Goal: Task Accomplishment & Management: Manage account settings

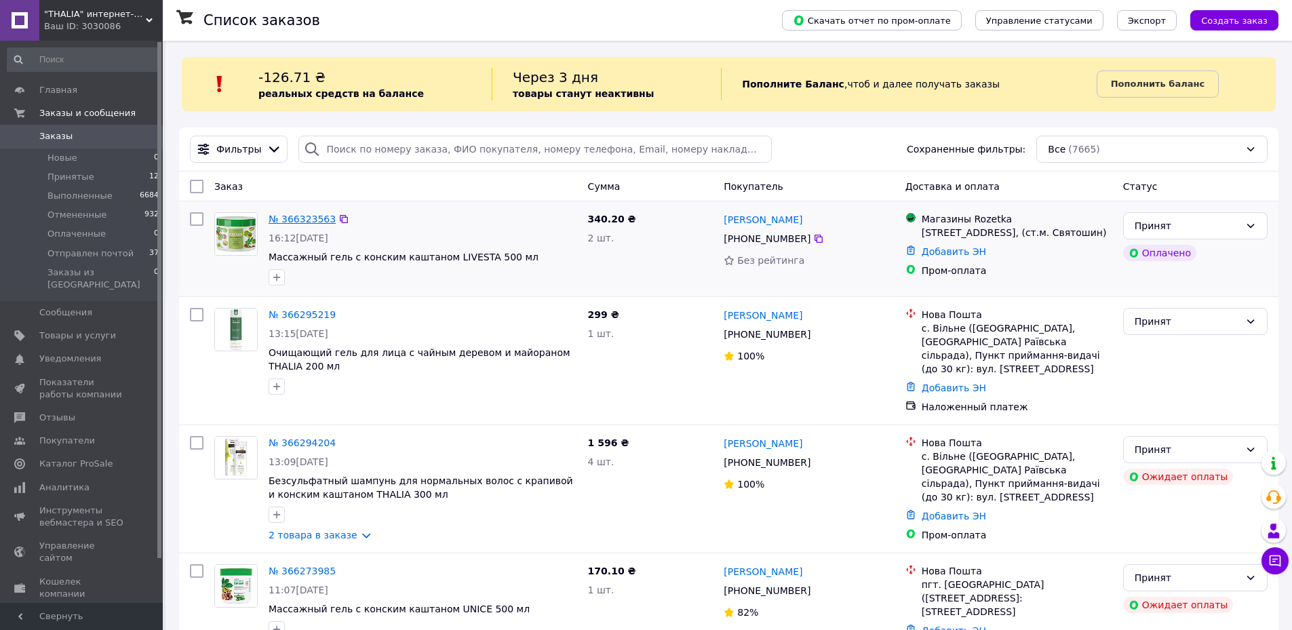
click at [309, 215] on link "№ 366323563" at bounding box center [302, 219] width 67 height 11
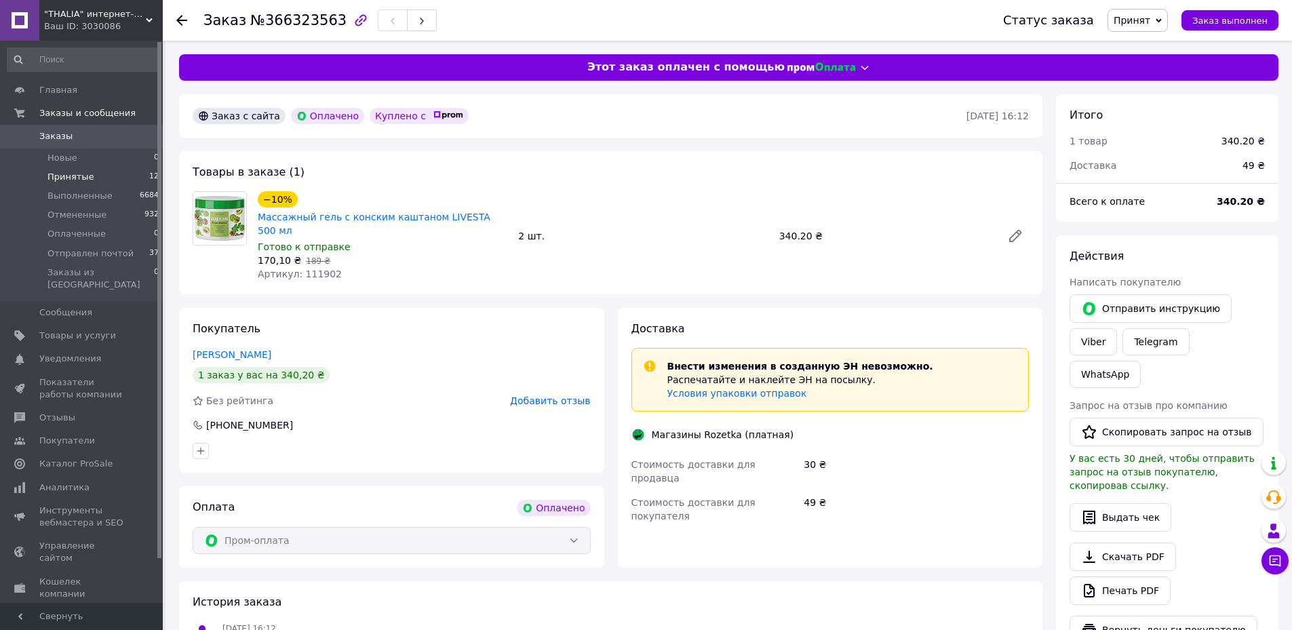
click at [69, 175] on span "Принятые" at bounding box center [70, 177] width 47 height 12
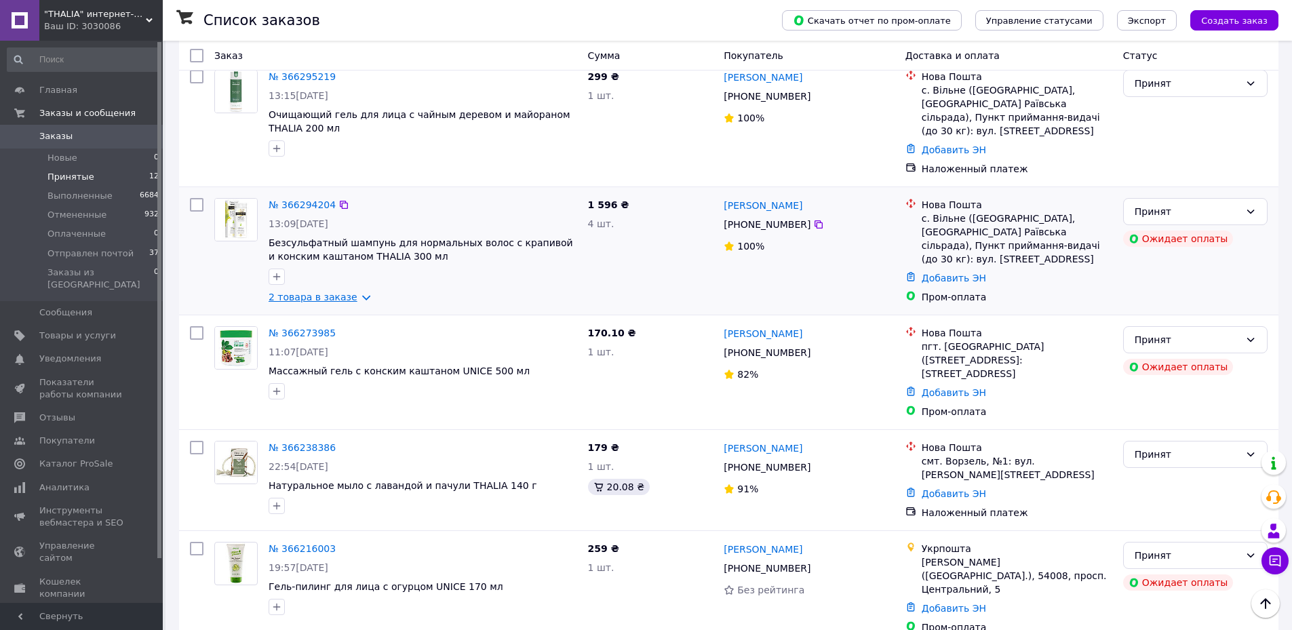
scroll to position [251, 0]
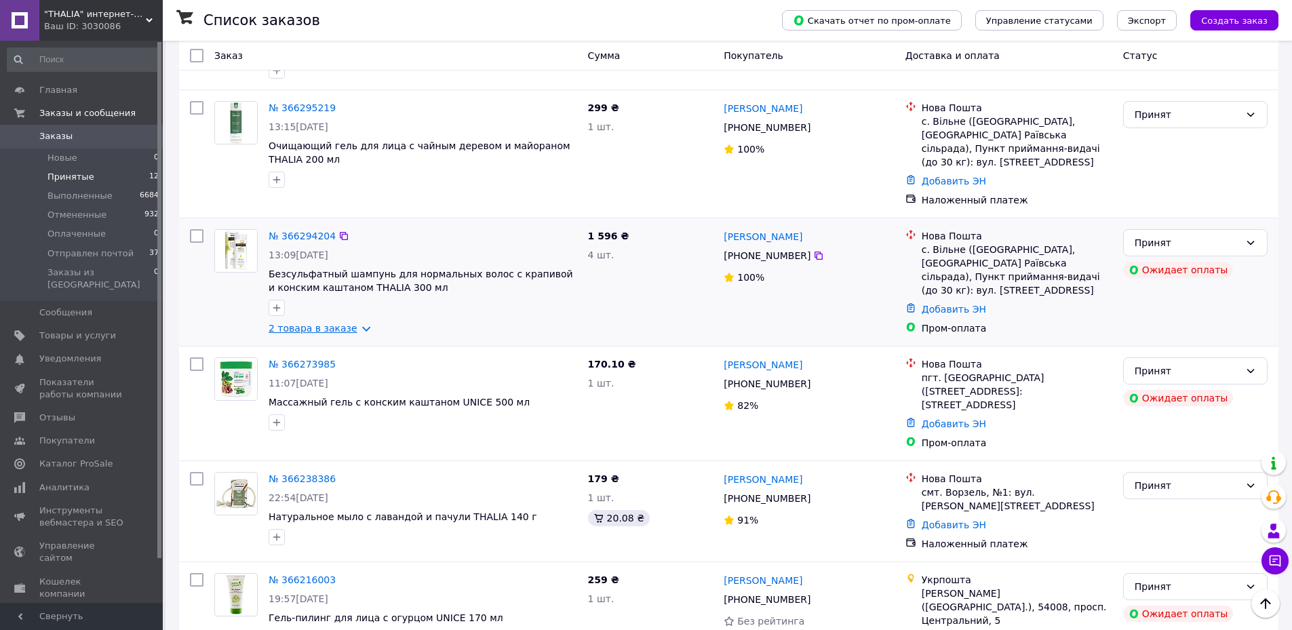
click at [330, 334] on link "2 товара в заказе" at bounding box center [313, 328] width 89 height 11
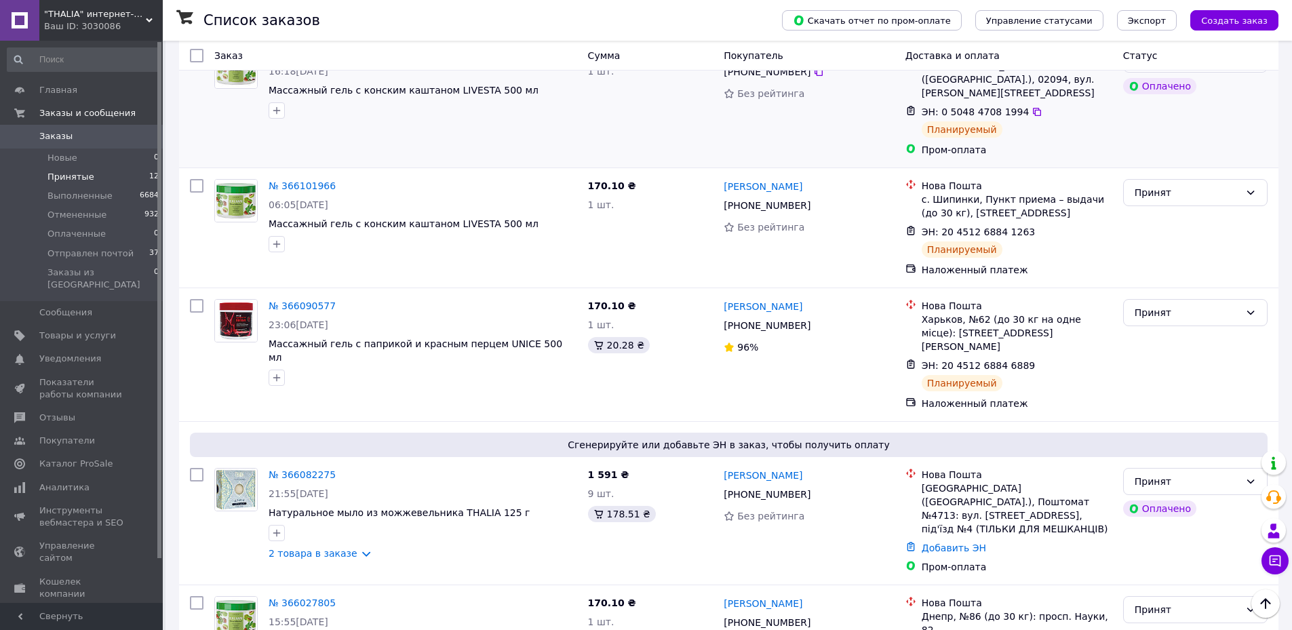
scroll to position [1179, 0]
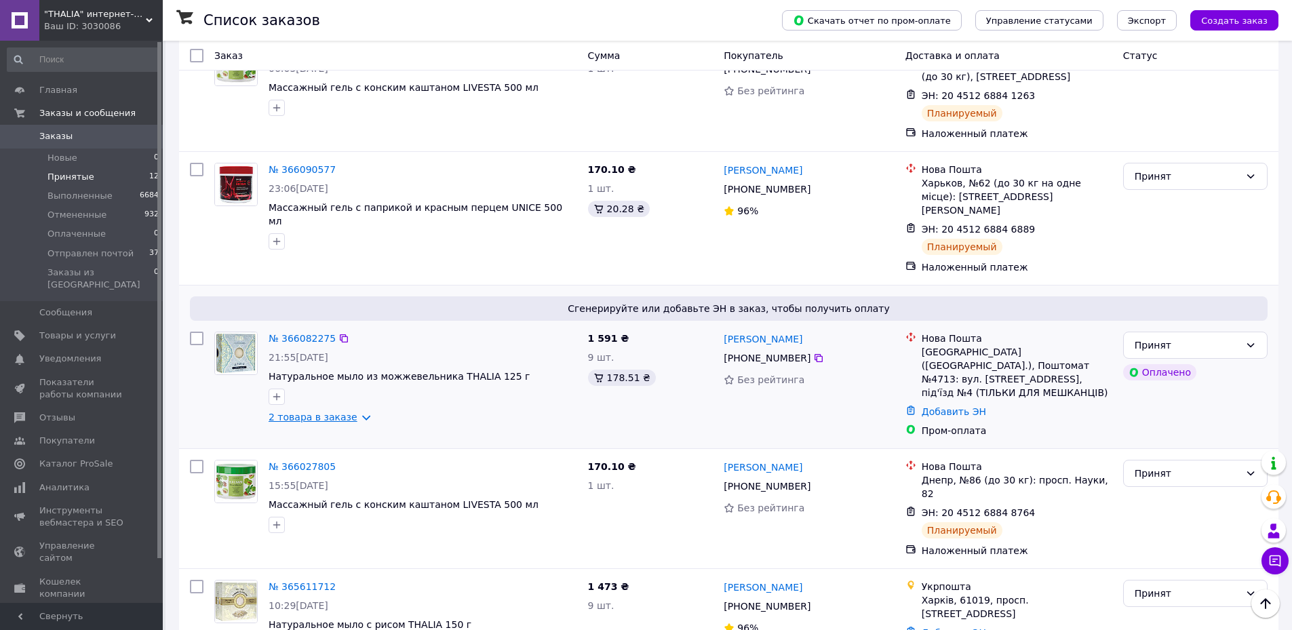
click at [324, 412] on link "2 товара в заказе" at bounding box center [313, 417] width 89 height 11
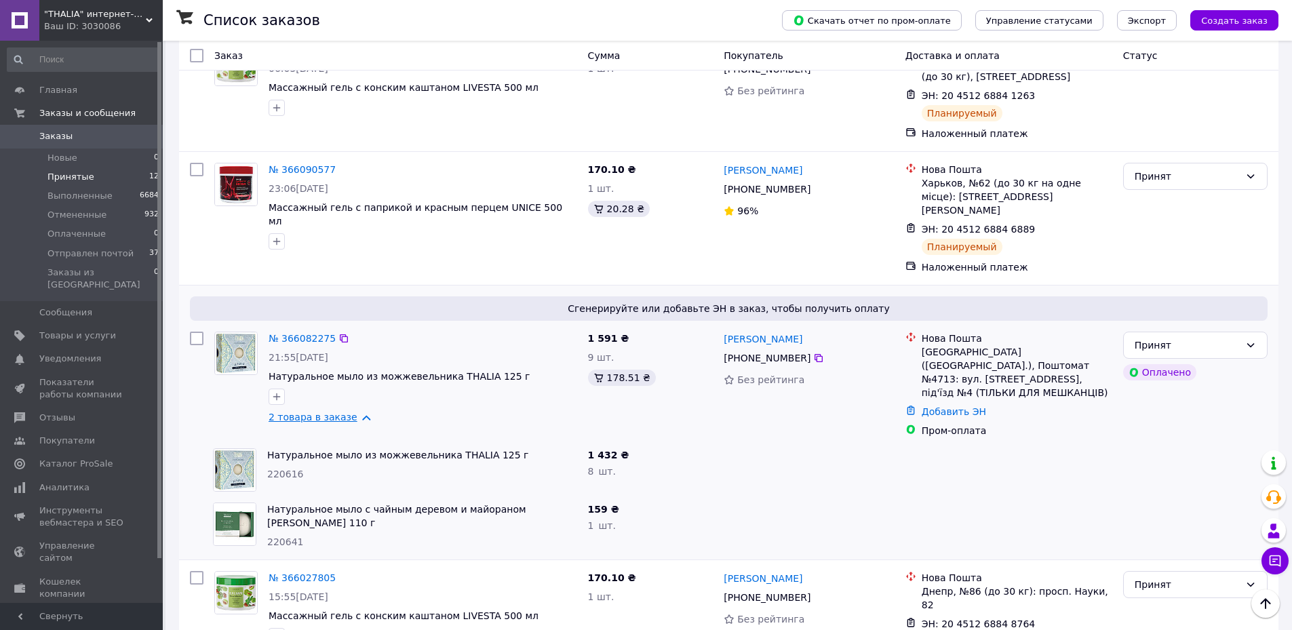
click at [325, 412] on link "2 товара в заказе" at bounding box center [313, 417] width 89 height 11
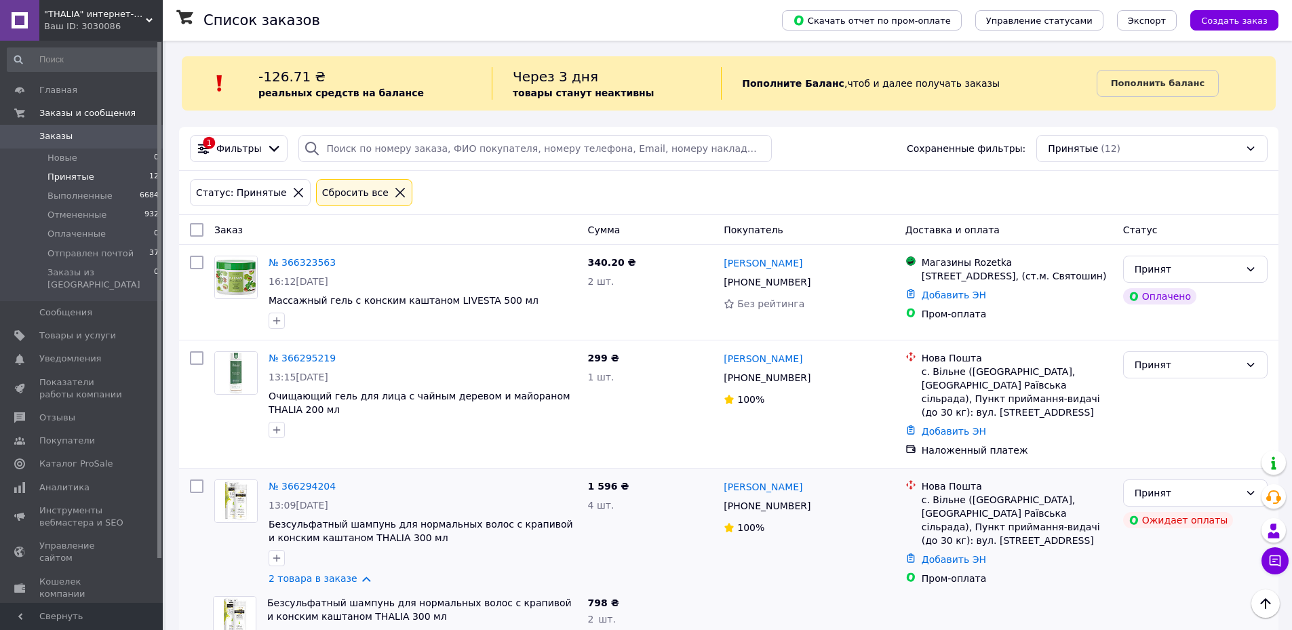
scroll to position [0, 0]
click at [297, 261] on link "№ 366323563" at bounding box center [302, 263] width 67 height 11
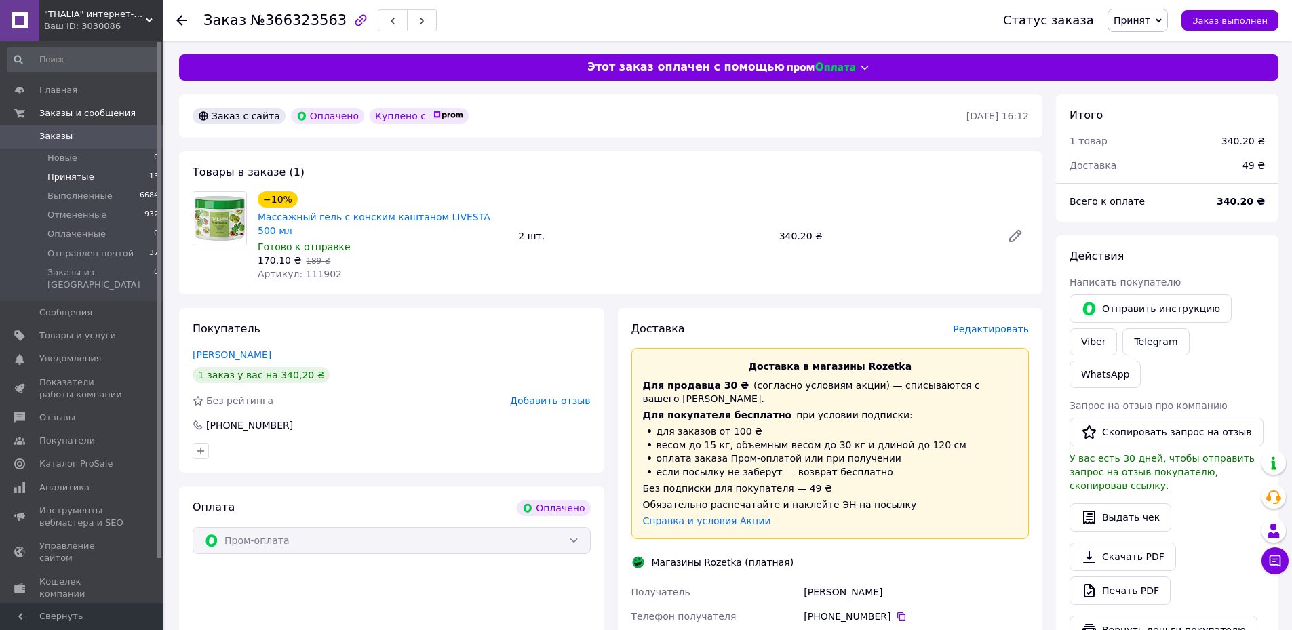
click at [62, 174] on span "Принятые" at bounding box center [70, 177] width 47 height 12
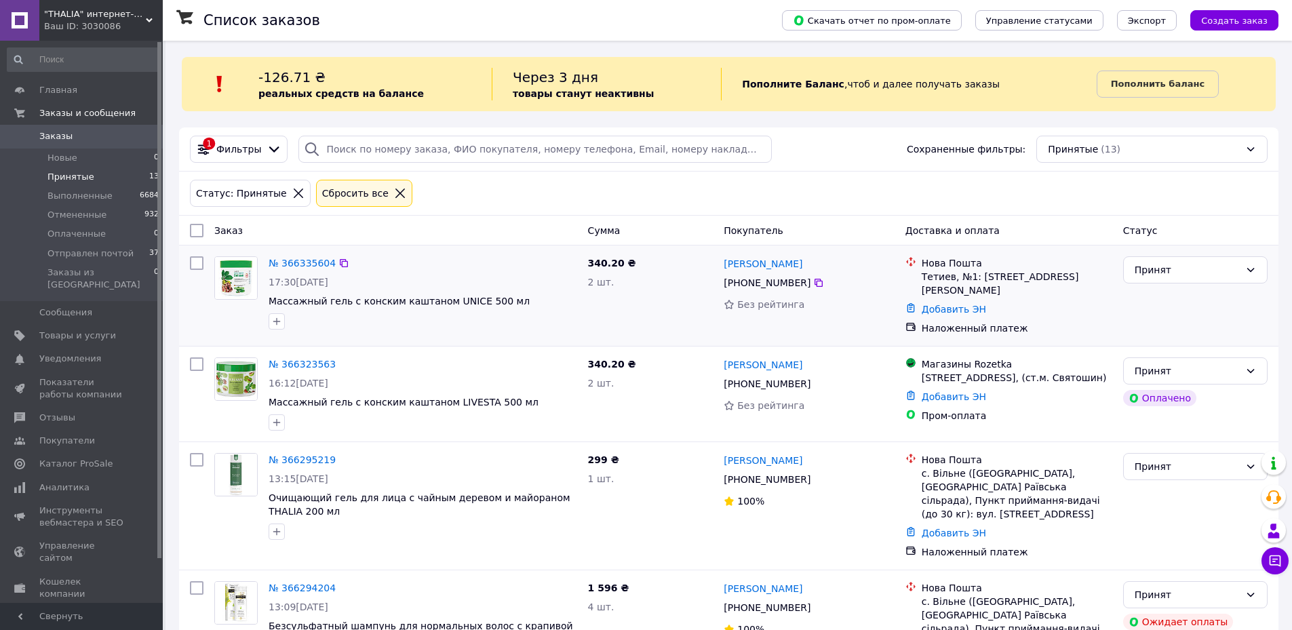
click at [536, 269] on div "№ 366335604" at bounding box center [422, 263] width 311 height 16
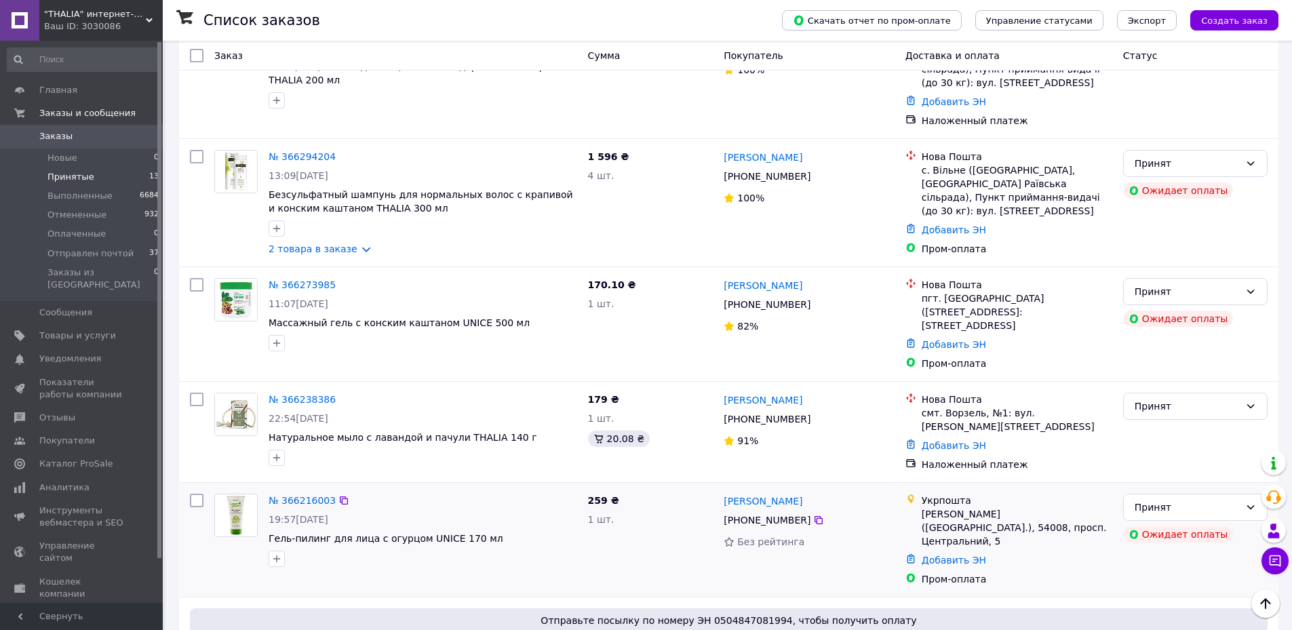
scroll to position [407, 0]
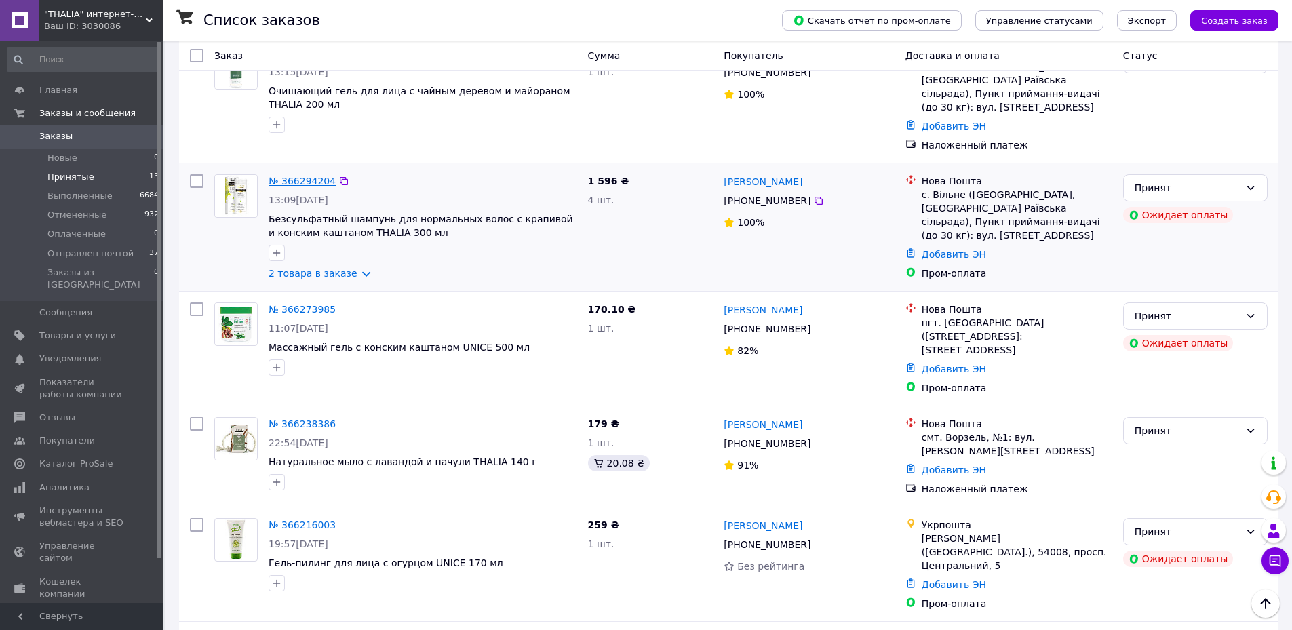
click at [296, 178] on link "№ 366294204" at bounding box center [302, 181] width 67 height 11
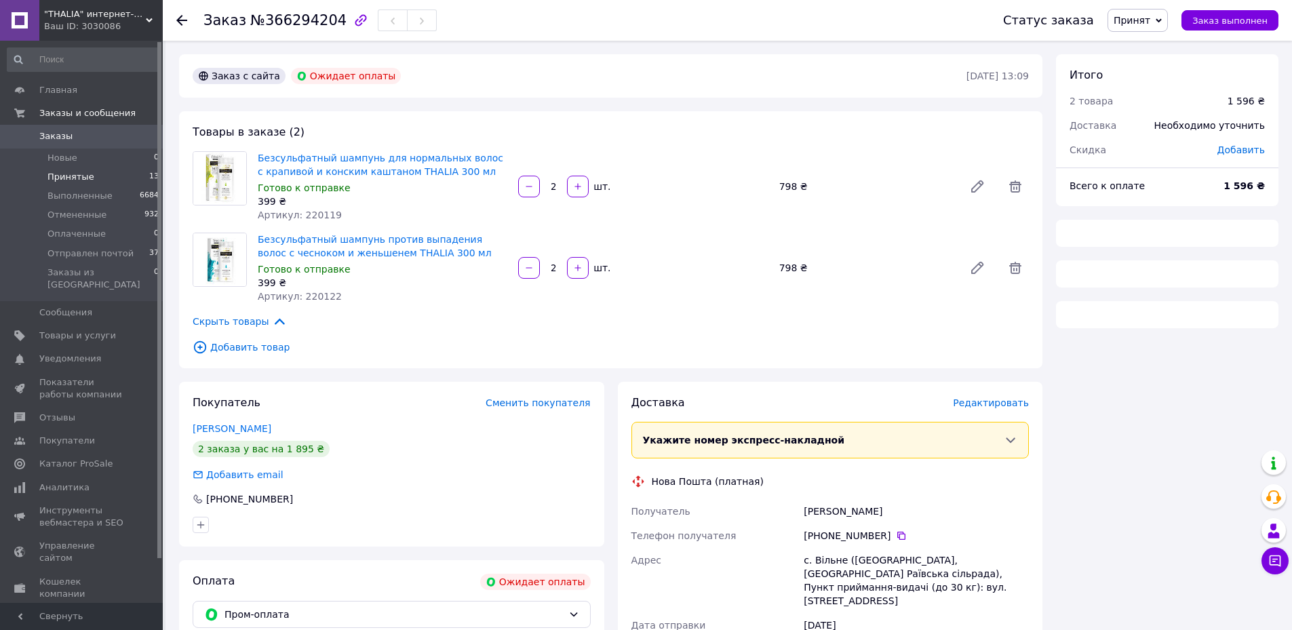
click at [77, 176] on span "Принятые" at bounding box center [70, 177] width 47 height 12
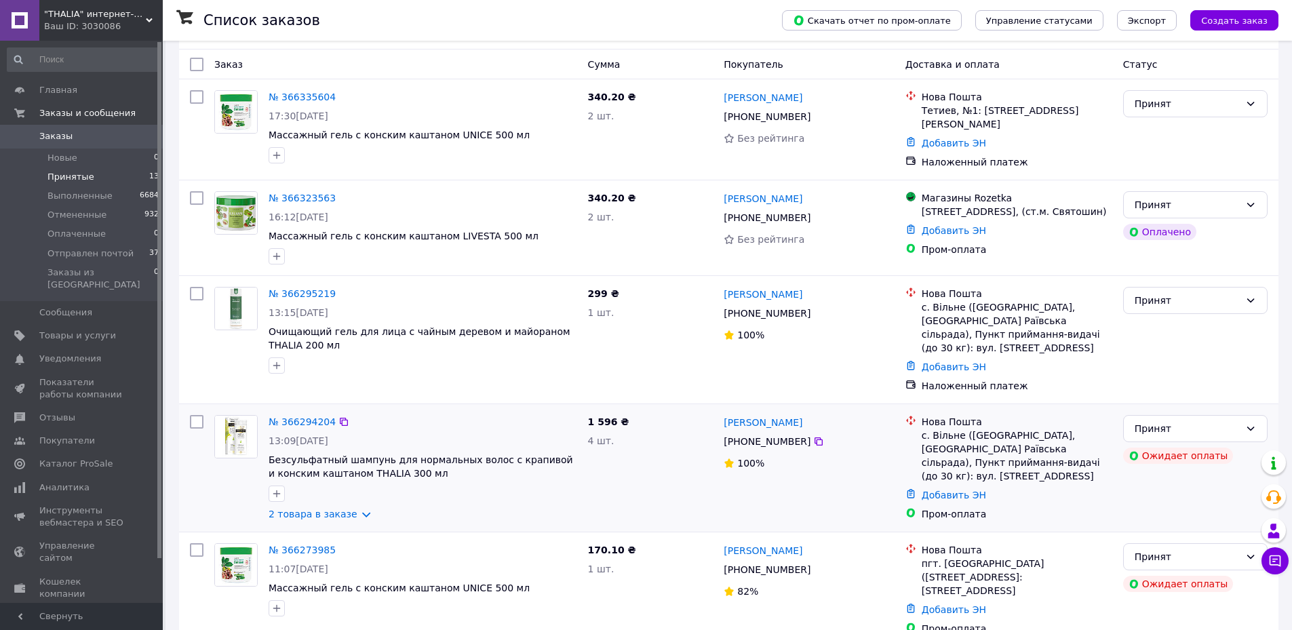
scroll to position [339, 0]
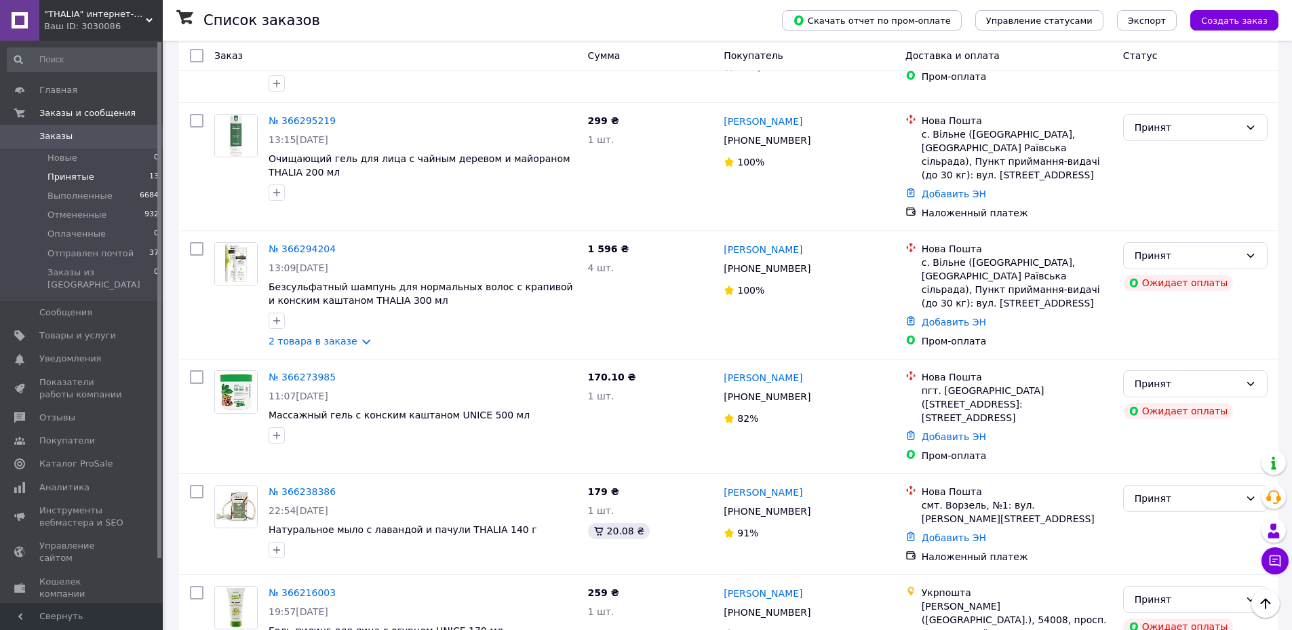
click at [68, 172] on span "Принятые" at bounding box center [70, 177] width 47 height 12
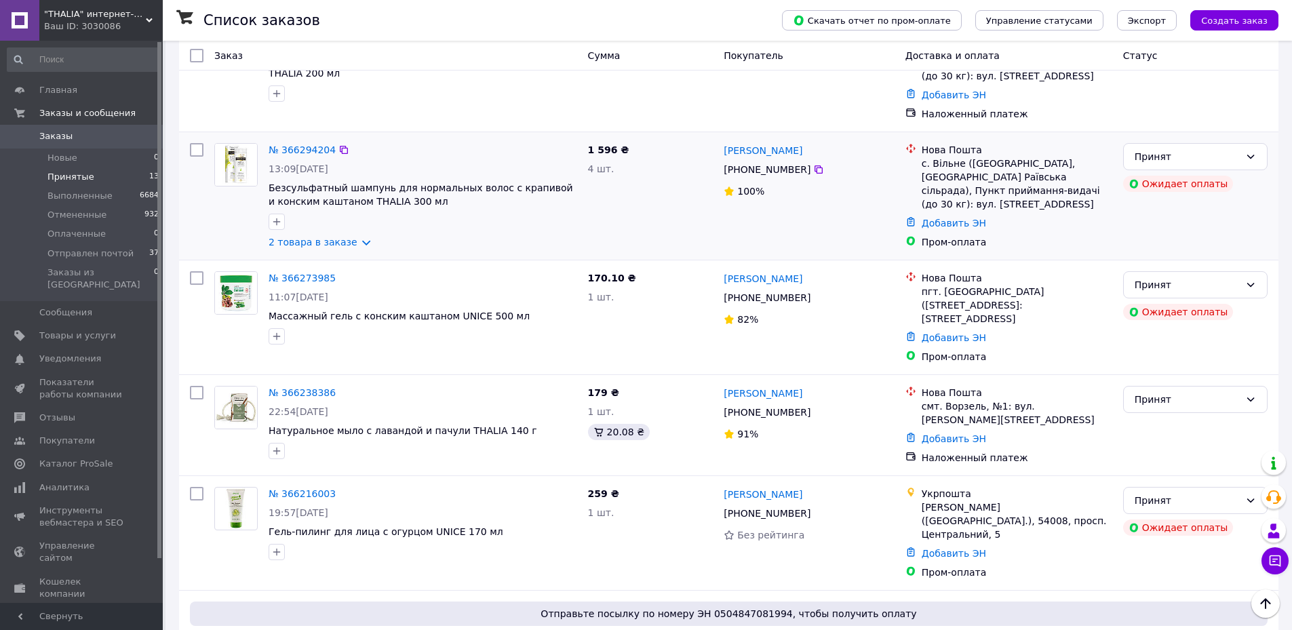
scroll to position [543, 0]
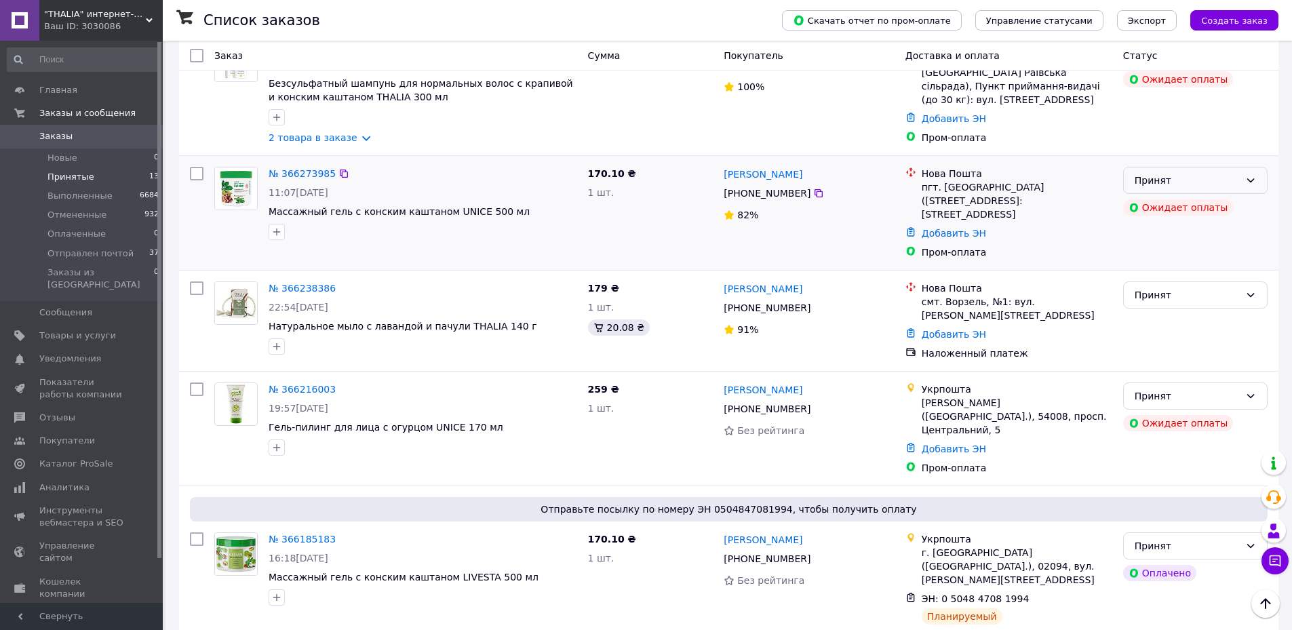
click at [1189, 182] on div "Принят" at bounding box center [1187, 180] width 105 height 15
click at [1163, 231] on li "Отменен" at bounding box center [1195, 235] width 143 height 24
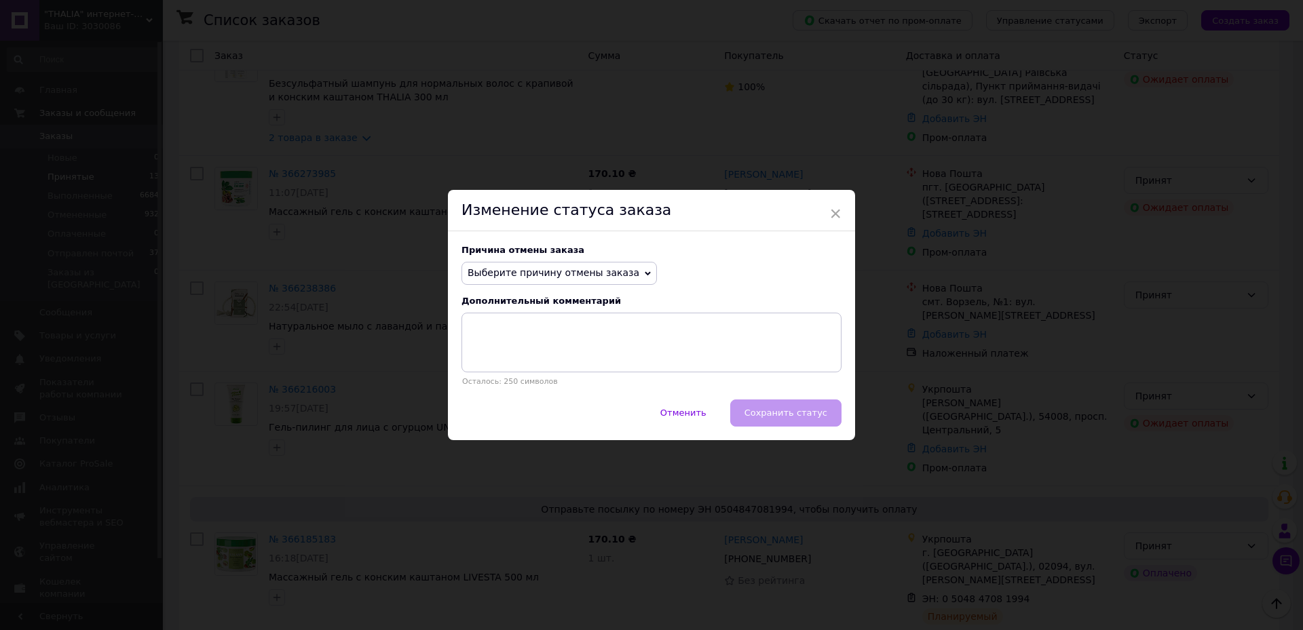
click at [574, 272] on span "Выберите причину отмены заказа" at bounding box center [553, 272] width 172 height 11
click at [518, 337] on li "Оплата не поступила" at bounding box center [559, 337] width 194 height 19
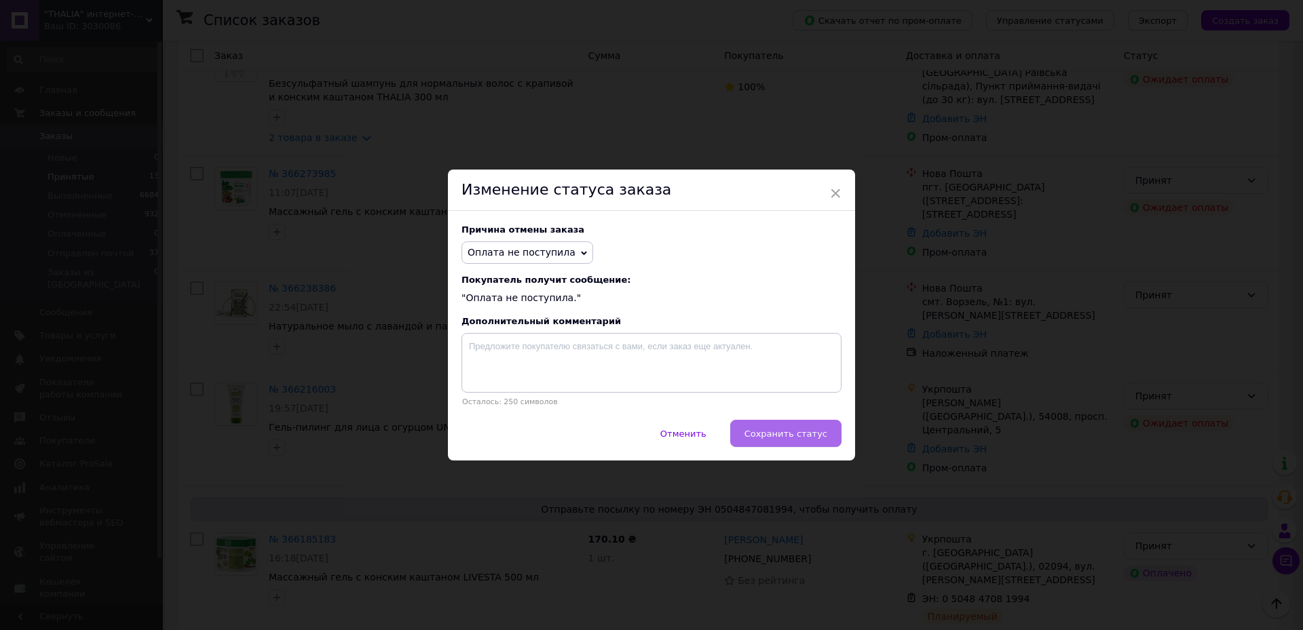
click at [770, 431] on span "Сохранить статус" at bounding box center [785, 434] width 83 height 10
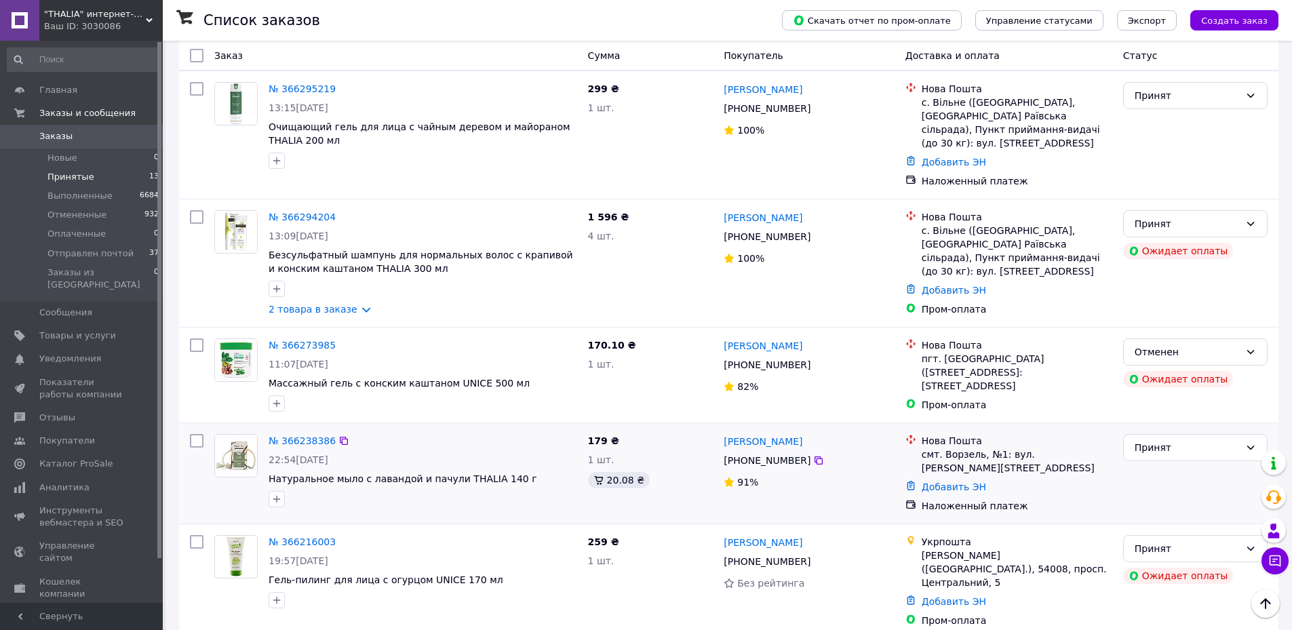
scroll to position [339, 0]
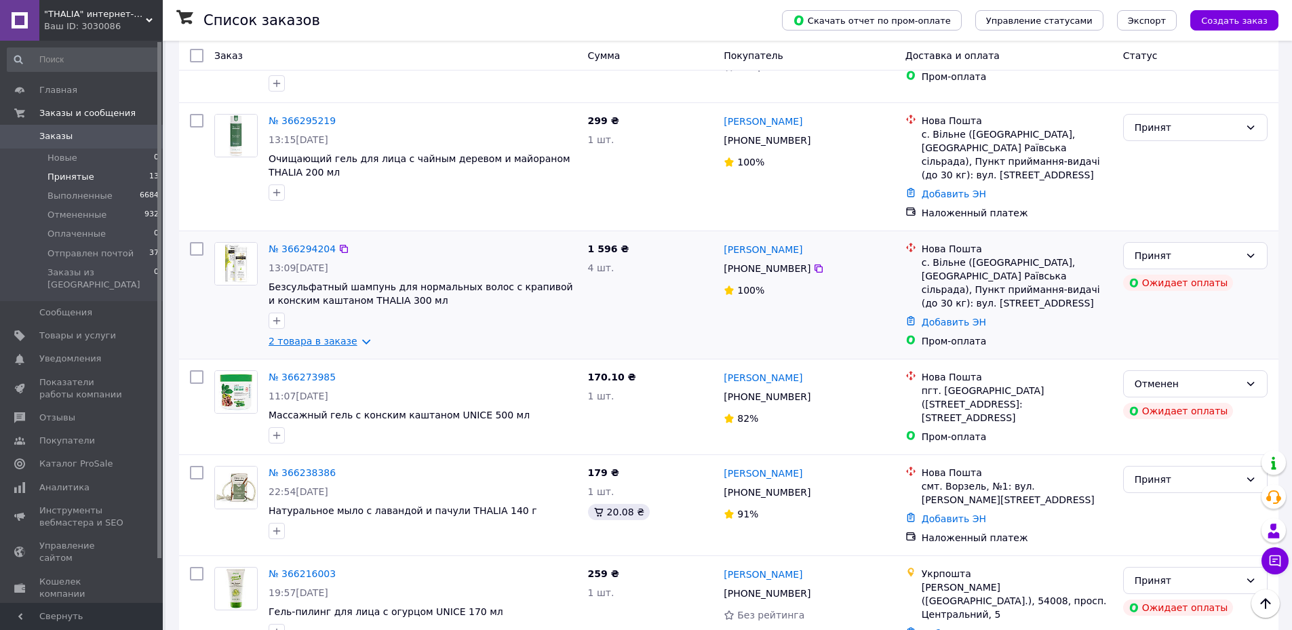
click at [324, 337] on link "2 товара в заказе" at bounding box center [313, 341] width 89 height 11
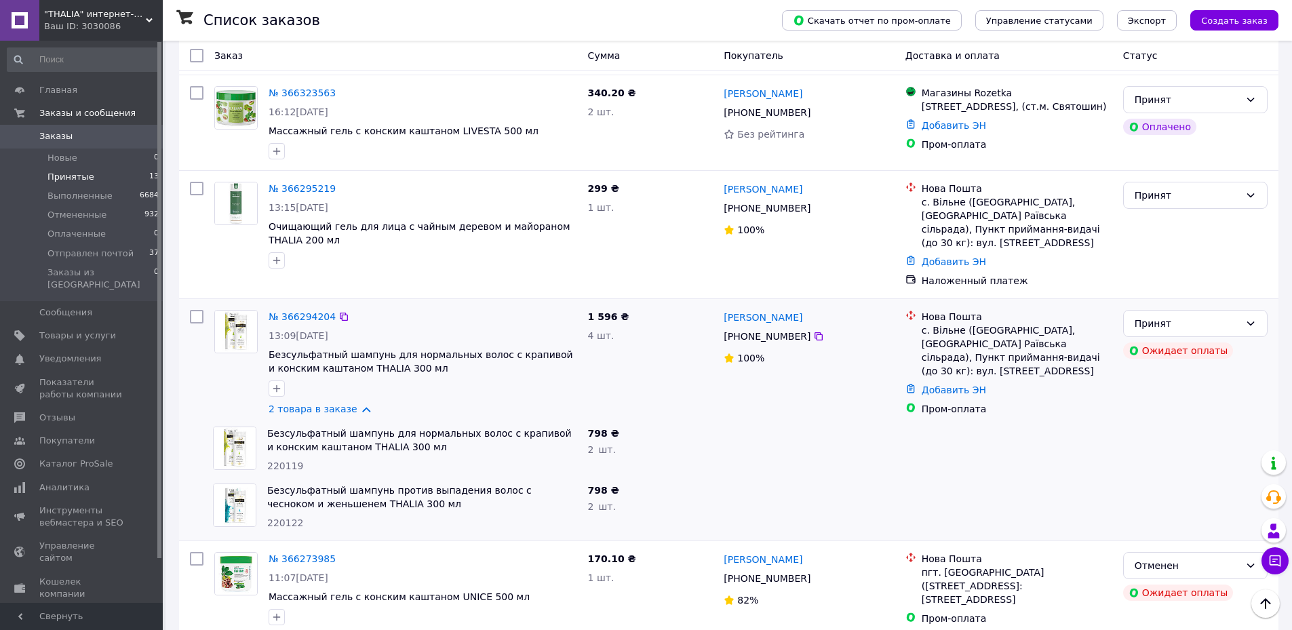
scroll to position [136, 0]
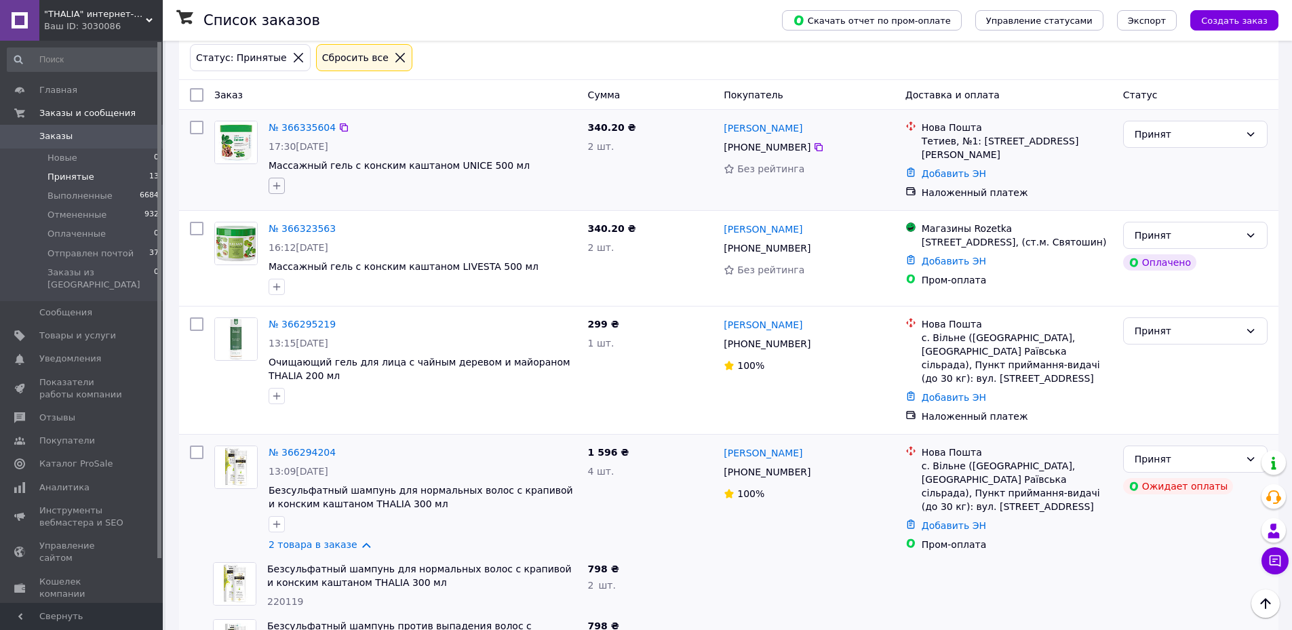
click at [280, 190] on icon "button" at bounding box center [276, 185] width 11 height 11
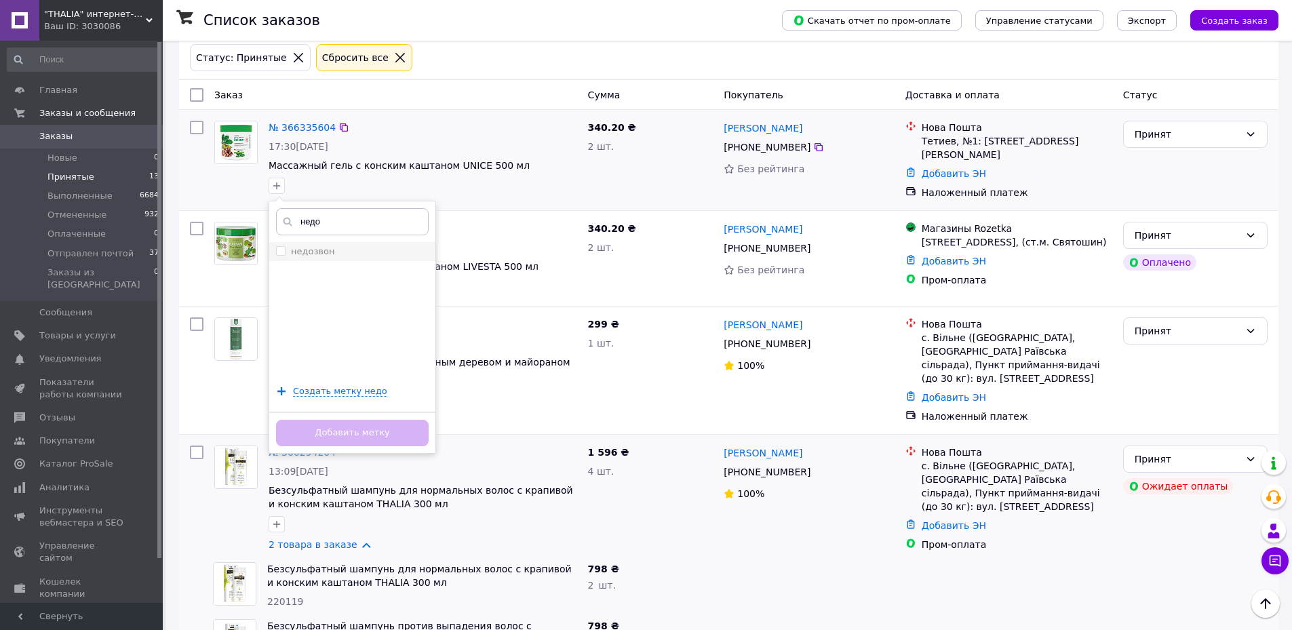
type input "недо"
click at [285, 254] on span at bounding box center [280, 250] width 9 height 9
click at [285, 254] on input "недозвон" at bounding box center [280, 250] width 9 height 9
click at [271, 246] on li "недозвон" at bounding box center [352, 251] width 166 height 19
checkbox input "true"
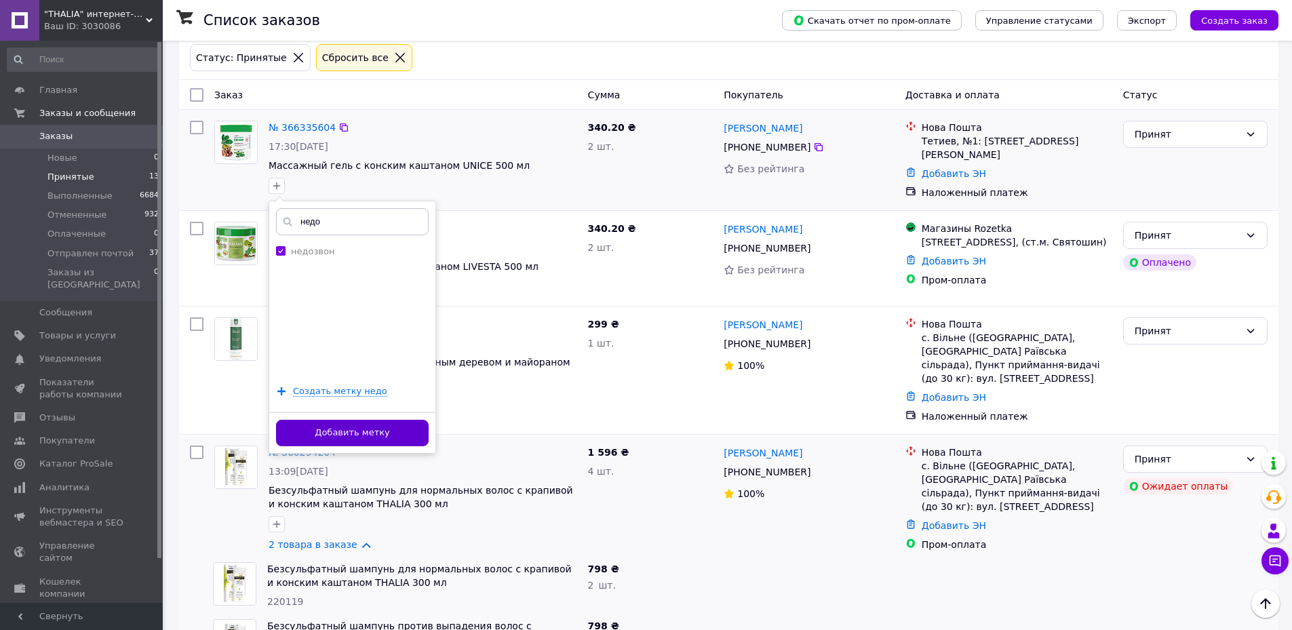
click at [359, 434] on button "Добавить метку" at bounding box center [352, 433] width 153 height 26
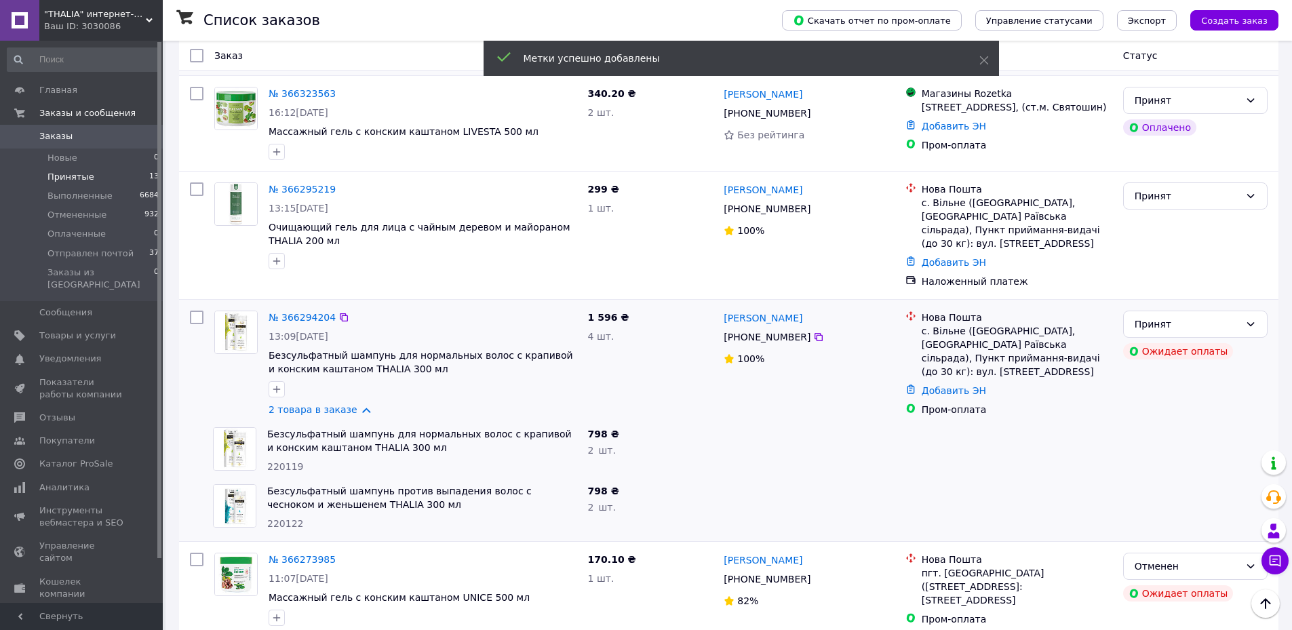
scroll to position [271, 0]
click at [320, 407] on link "2 товара в заказе" at bounding box center [313, 409] width 89 height 11
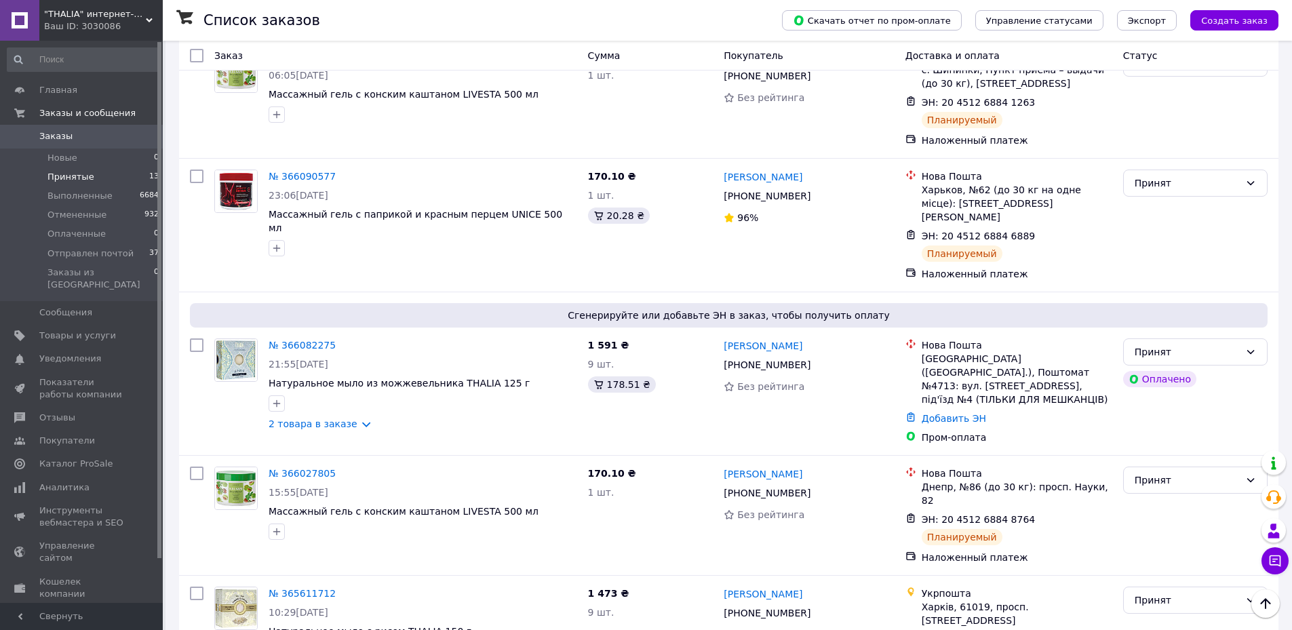
scroll to position [1142, 0]
drag, startPoint x: 334, startPoint y: 600, endPoint x: 368, endPoint y: 571, distance: 45.7
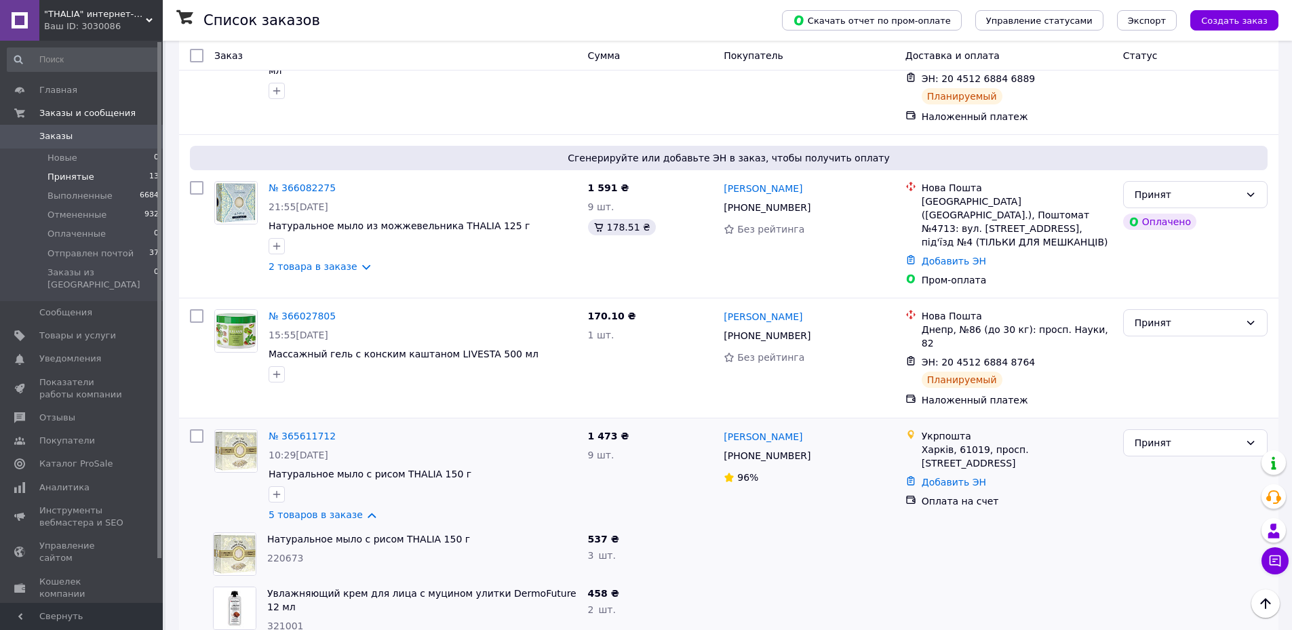
scroll to position [1413, 0]
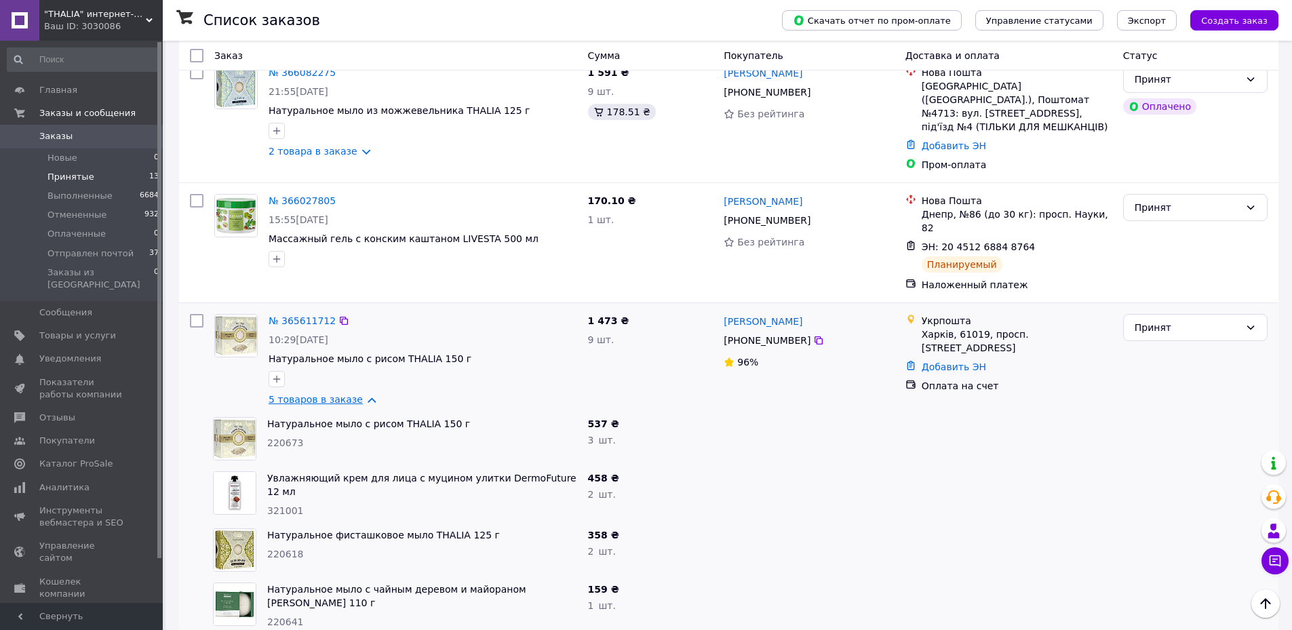
click at [302, 394] on link "5 товаров в заказе" at bounding box center [316, 399] width 94 height 11
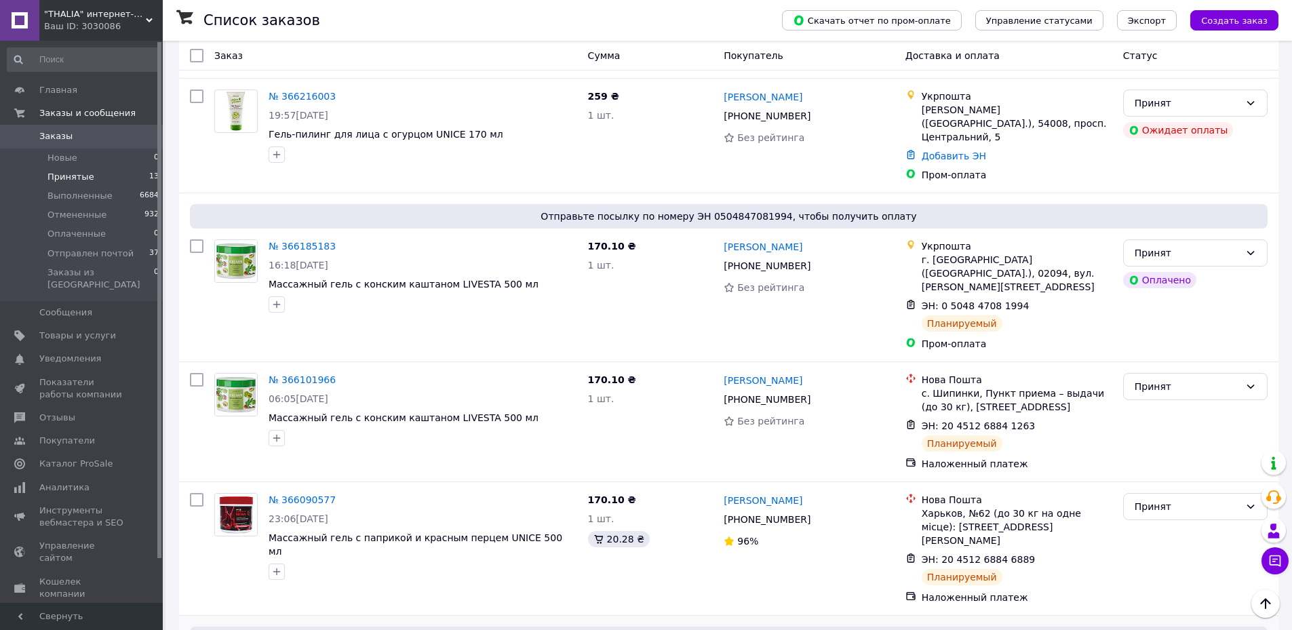
scroll to position [803, 0]
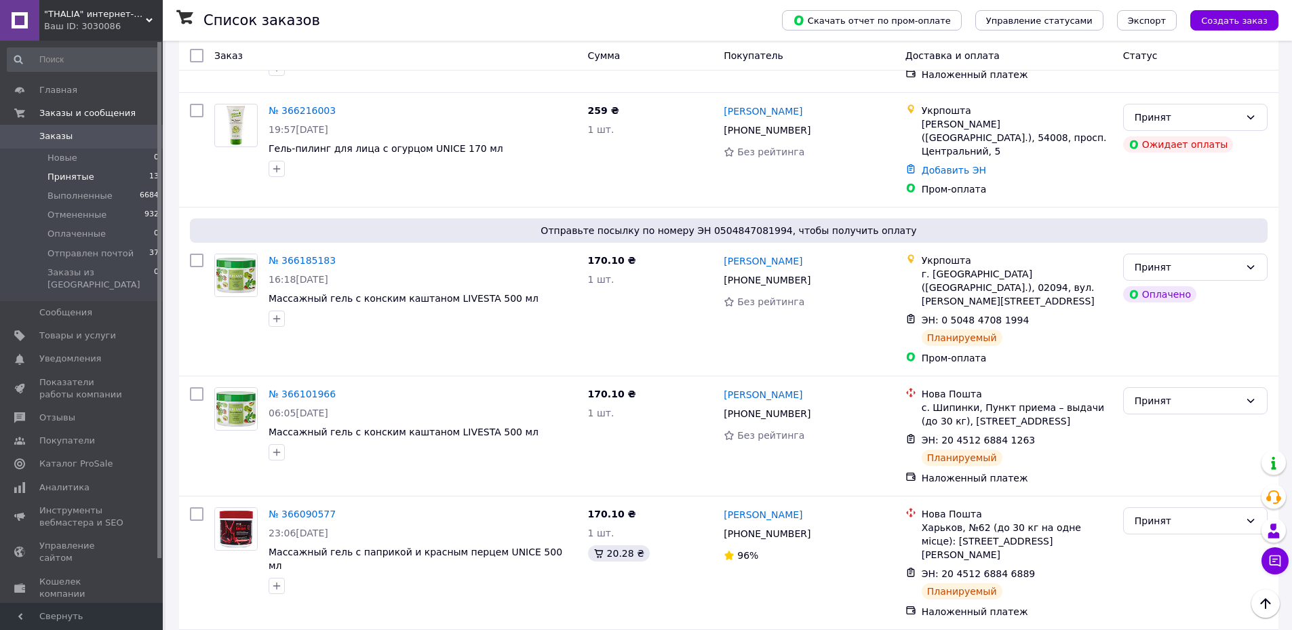
click at [63, 179] on span "Принятые" at bounding box center [70, 177] width 47 height 12
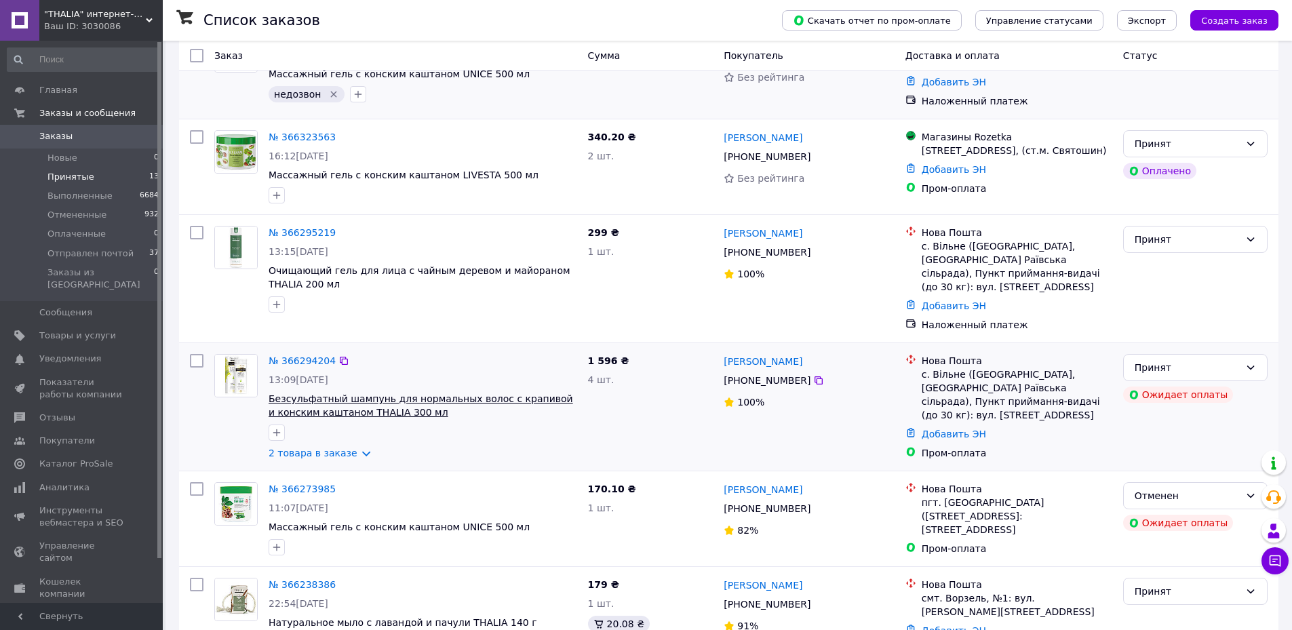
scroll to position [407, 0]
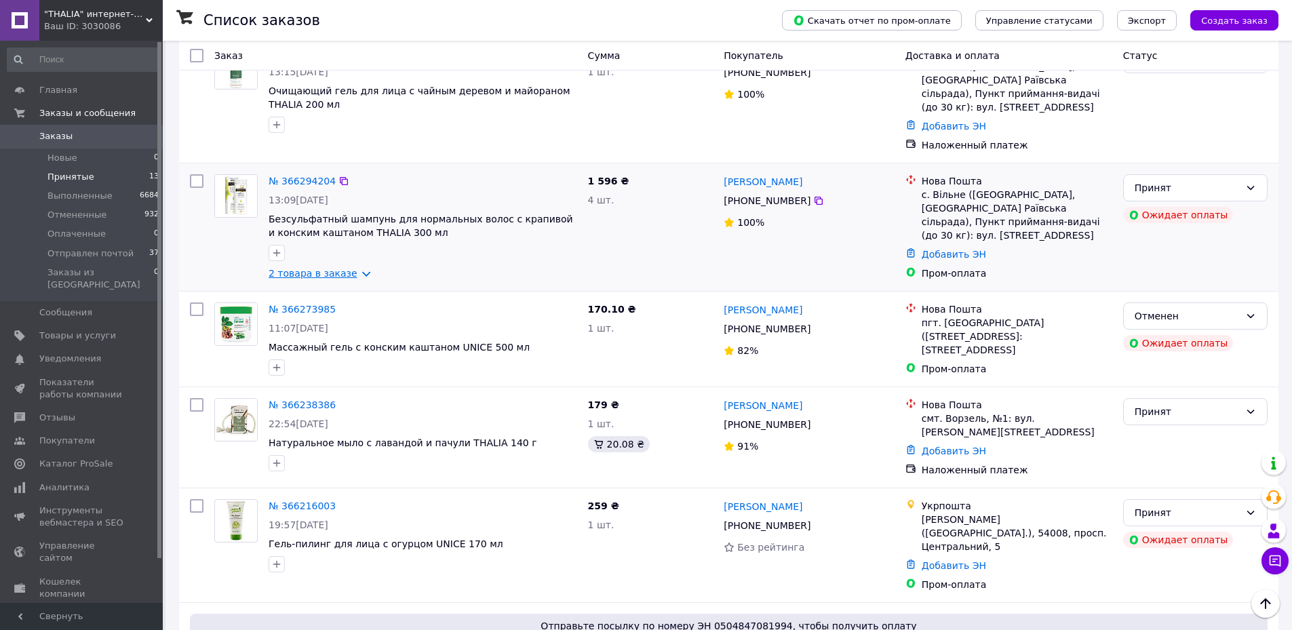
click at [313, 273] on link "2 товара в заказе" at bounding box center [313, 273] width 89 height 11
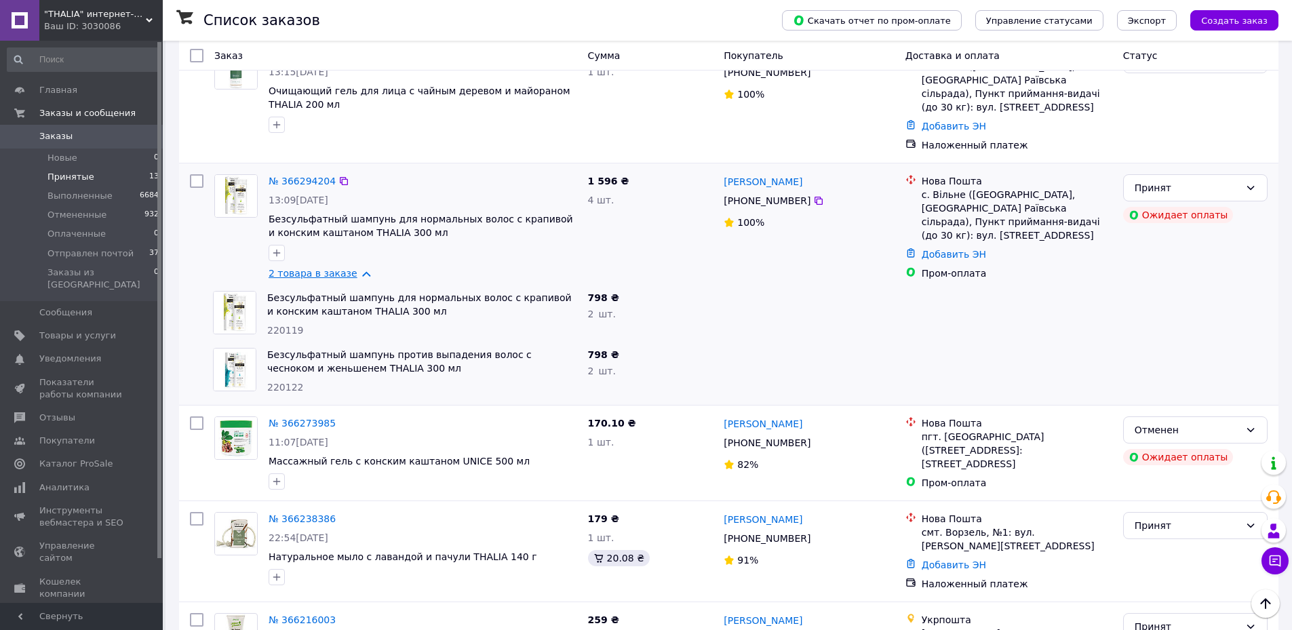
click at [315, 273] on link "2 товара в заказе" at bounding box center [313, 273] width 89 height 11
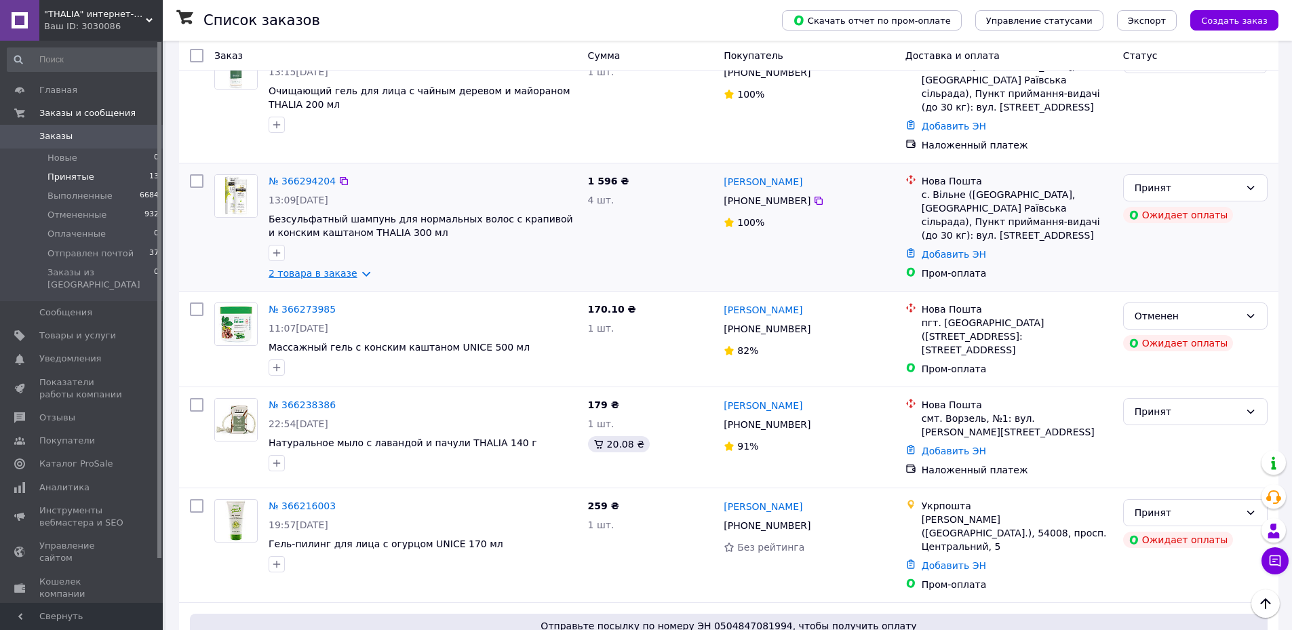
click at [330, 276] on link "2 товара в заказе" at bounding box center [313, 273] width 89 height 11
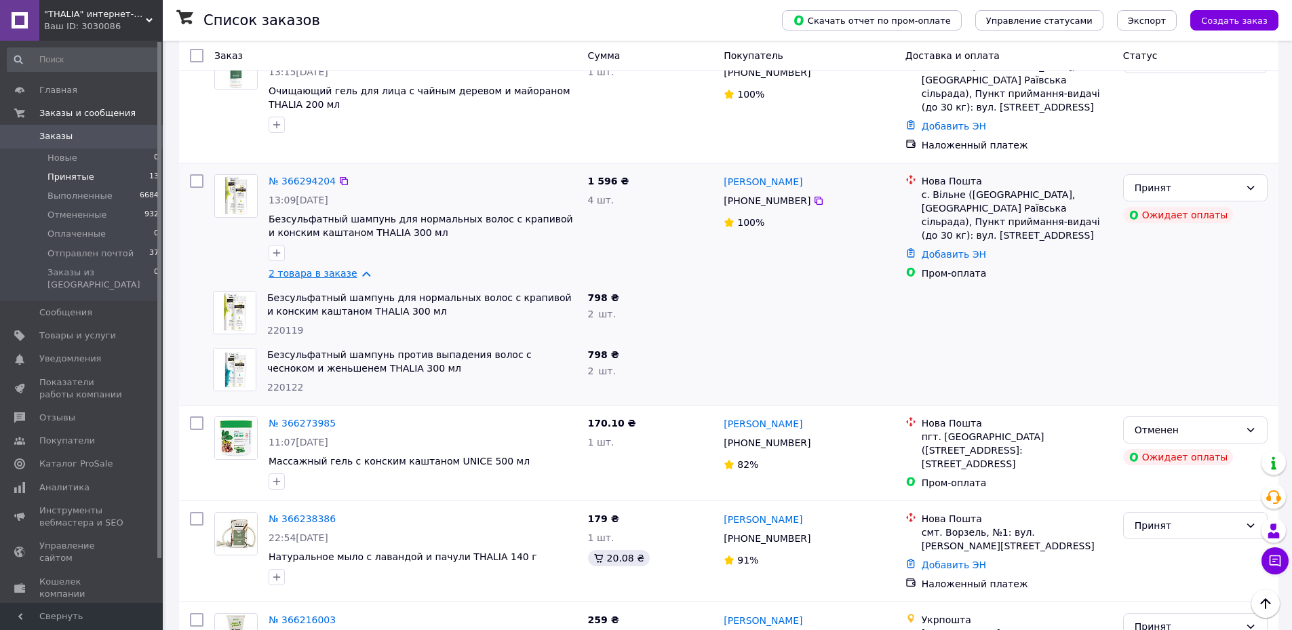
click at [307, 272] on link "2 товара в заказе" at bounding box center [313, 273] width 89 height 11
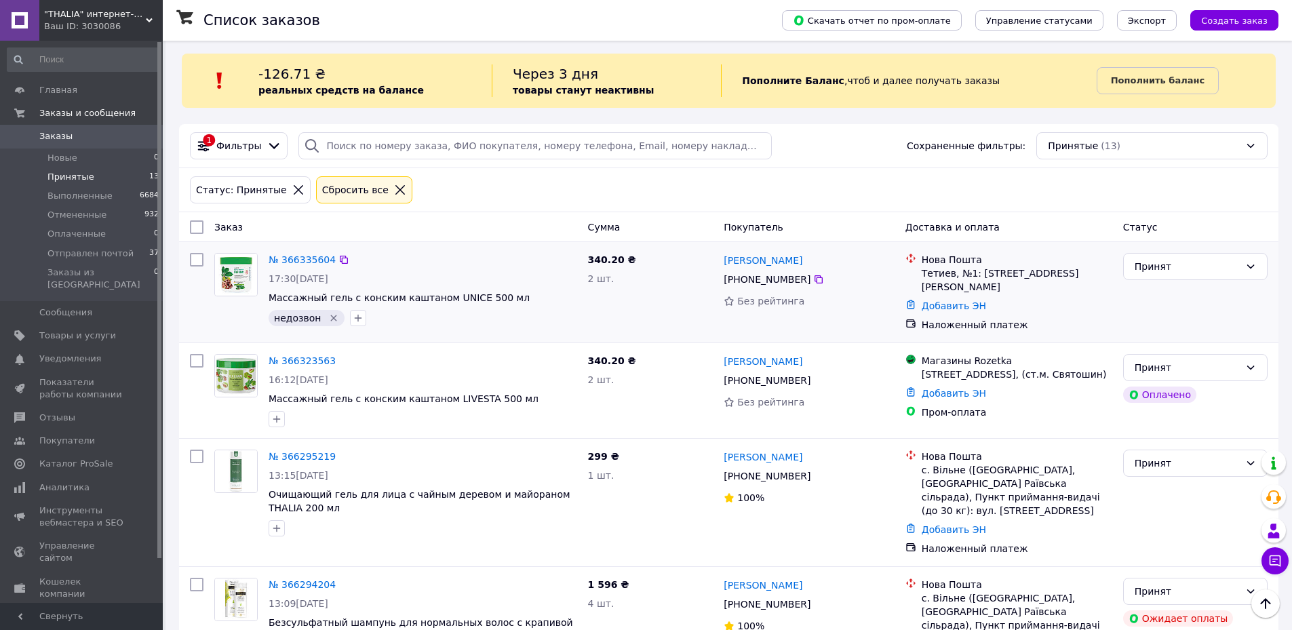
scroll to position [0, 0]
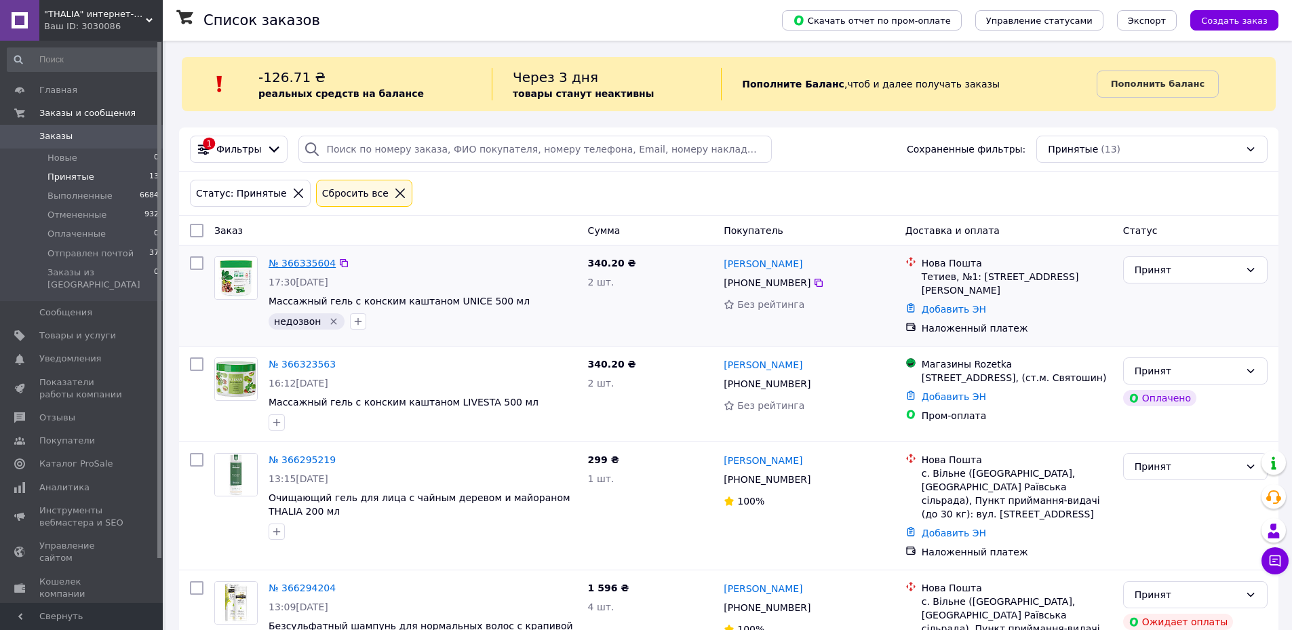
click at [303, 265] on link "№ 366335604" at bounding box center [302, 263] width 67 height 11
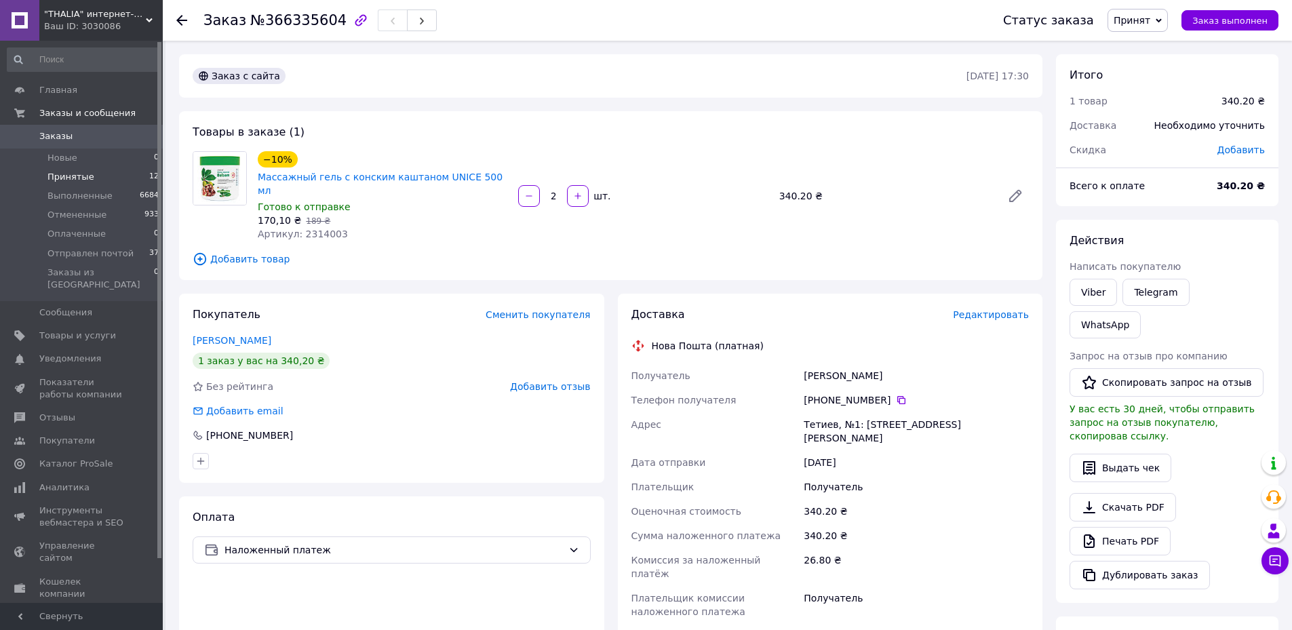
click at [74, 176] on span "Принятые" at bounding box center [70, 177] width 47 height 12
